Goal: Task Accomplishment & Management: Manage account settings

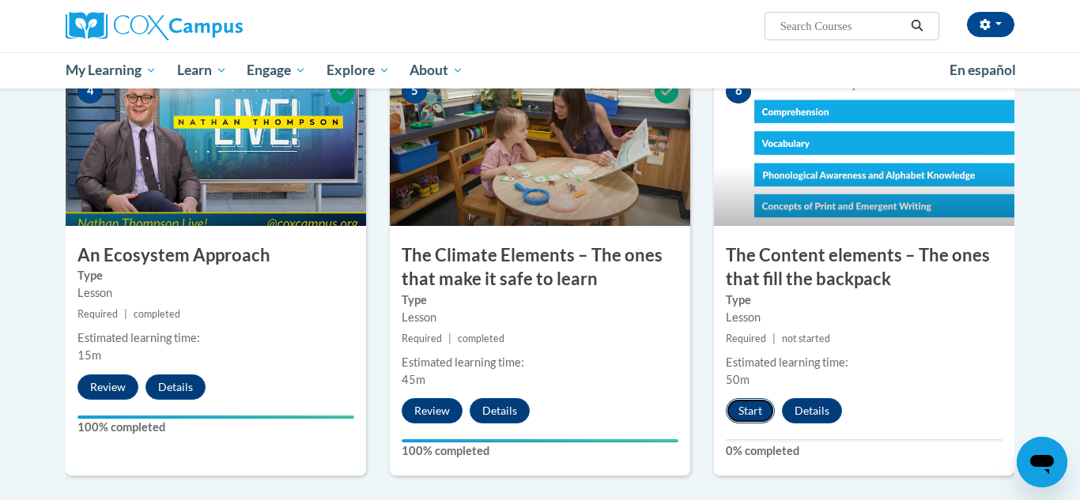
click at [738, 413] on button "Start" at bounding box center [750, 410] width 49 height 25
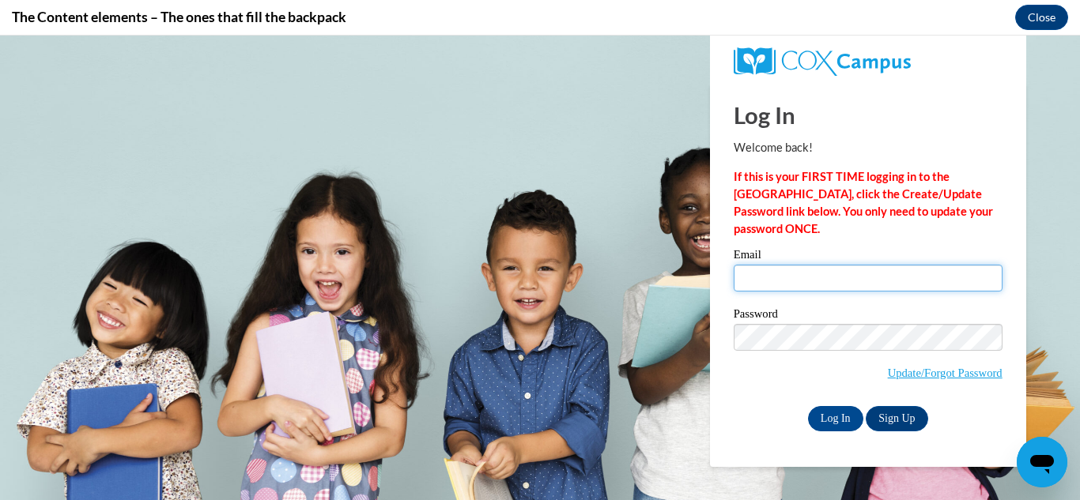
type input "[EMAIL_ADDRESS][DOMAIN_NAME]"
click at [1042, 137] on body "Log In Welcome back! If this is your FIRST TIME logging in to the [GEOGRAPHIC_D…" at bounding box center [540, 268] width 1080 height 465
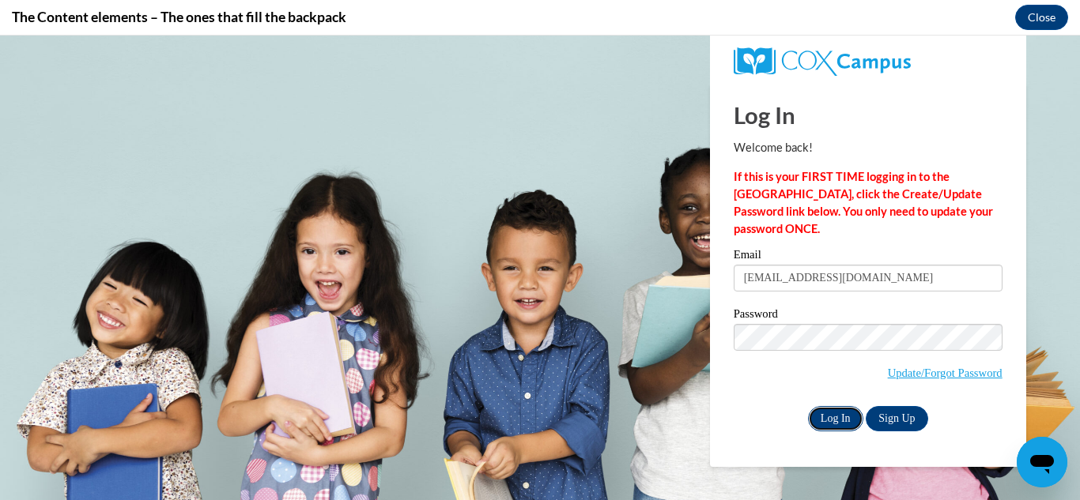
click at [831, 416] on input "Log In" at bounding box center [835, 418] width 55 height 25
